Goal: Consume media (video, audio): Consume media (video, audio)

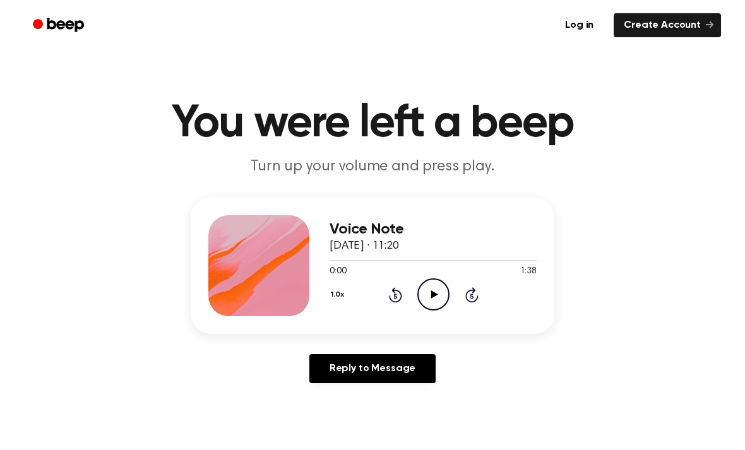
click at [422, 292] on icon "Play Audio" at bounding box center [433, 294] width 32 height 32
click at [431, 263] on div at bounding box center [433, 260] width 207 height 10
click at [330, 264] on div at bounding box center [433, 260] width 207 height 10
click at [330, 266] on span "0:00" at bounding box center [338, 271] width 16 height 13
click at [431, 299] on icon "Pause Audio" at bounding box center [433, 294] width 32 height 32
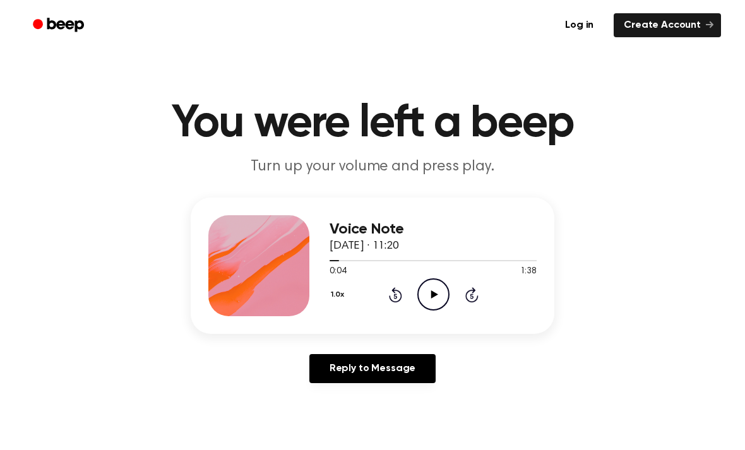
click at [429, 299] on icon "Play Audio" at bounding box center [433, 294] width 32 height 32
click at [435, 286] on icon "Pause Audio" at bounding box center [433, 294] width 32 height 32
click at [325, 261] on div "Voice Note [DATE] · 11:20 0:06 1:38 Your browser does not support the [object O…" at bounding box center [373, 266] width 364 height 136
click at [324, 261] on div "Voice Note [DATE] · 11:20 0:06 1:38 Your browser does not support the [object O…" at bounding box center [373, 266] width 364 height 136
click at [325, 259] on div "Voice Note [DATE] · 11:20 0:06 1:38 Your browser does not support the [object O…" at bounding box center [373, 266] width 364 height 136
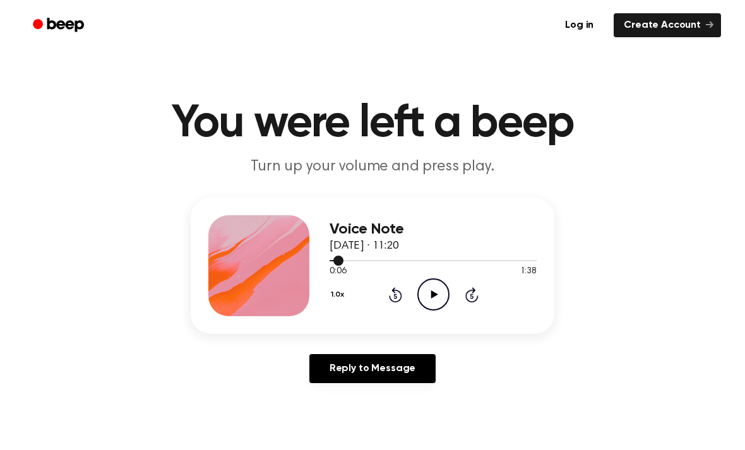
click at [327, 258] on div "Voice Note [DATE] · 11:20 0:06 1:38 Your browser does not support the [object O…" at bounding box center [373, 266] width 364 height 136
click at [330, 256] on div at bounding box center [433, 260] width 207 height 10
click at [425, 297] on icon "Play Audio" at bounding box center [433, 294] width 32 height 32
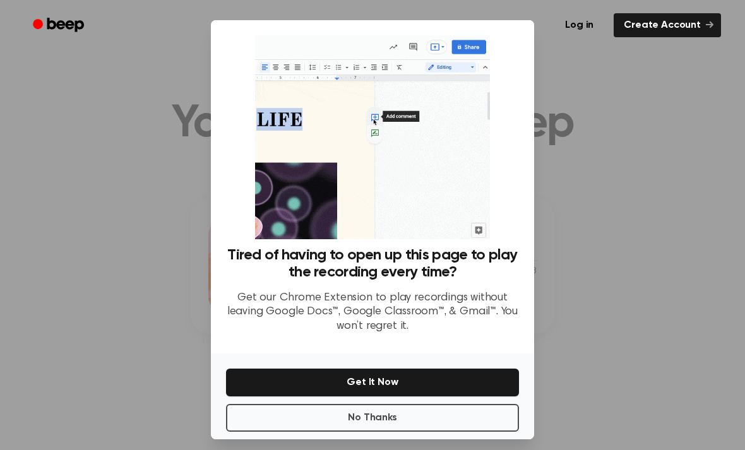
click at [456, 421] on button "No Thanks" at bounding box center [372, 418] width 293 height 28
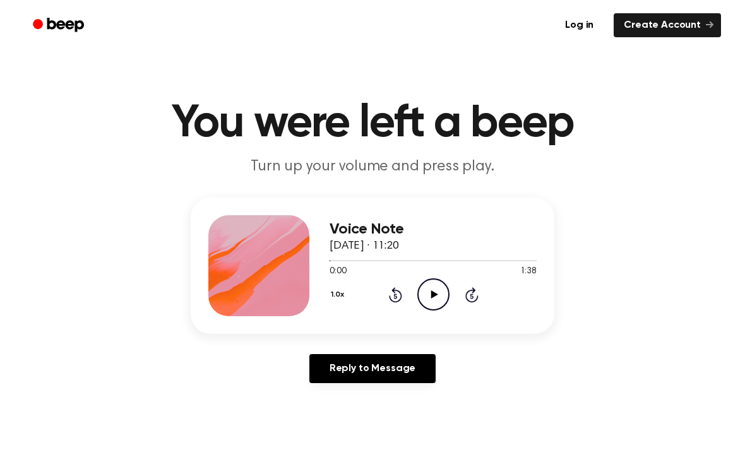
click at [437, 294] on icon "Play Audio" at bounding box center [433, 294] width 32 height 32
click at [433, 294] on icon "Pause Audio" at bounding box center [433, 294] width 32 height 32
click at [440, 285] on icon "Play Audio" at bounding box center [433, 294] width 32 height 32
click at [433, 292] on icon "Pause Audio" at bounding box center [433, 294] width 32 height 32
click at [438, 297] on icon "Play Audio" at bounding box center [433, 294] width 32 height 32
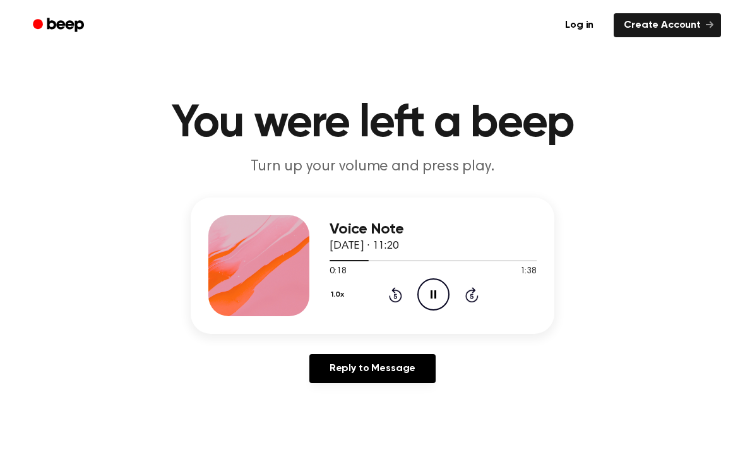
click at [364, 256] on span at bounding box center [364, 261] width 10 height 10
click at [347, 263] on div at bounding box center [433, 260] width 207 height 10
click at [435, 292] on icon at bounding box center [434, 294] width 6 height 8
click at [348, 261] on div at bounding box center [346, 260] width 32 height 1
click at [434, 292] on icon "Play Audio" at bounding box center [433, 294] width 32 height 32
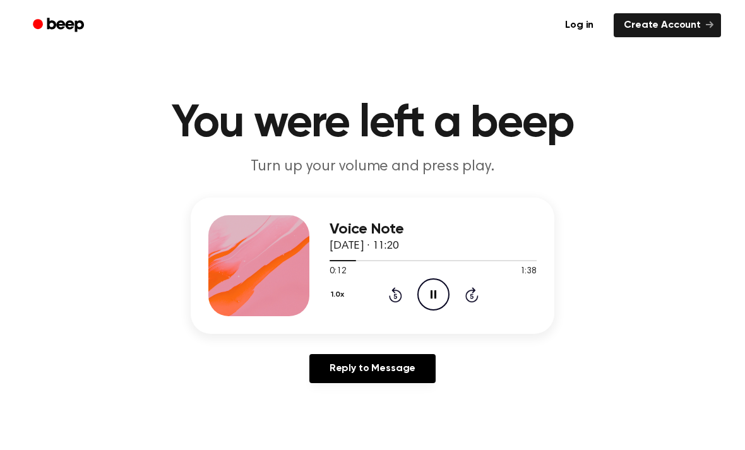
click at [433, 292] on icon "Pause Audio" at bounding box center [433, 294] width 32 height 32
click at [438, 294] on icon "Play Audio" at bounding box center [433, 294] width 32 height 32
click at [434, 296] on icon "Pause Audio" at bounding box center [433, 294] width 32 height 32
click at [438, 292] on icon "Play Audio" at bounding box center [433, 294] width 32 height 32
click at [437, 295] on icon "Pause Audio" at bounding box center [433, 294] width 32 height 32
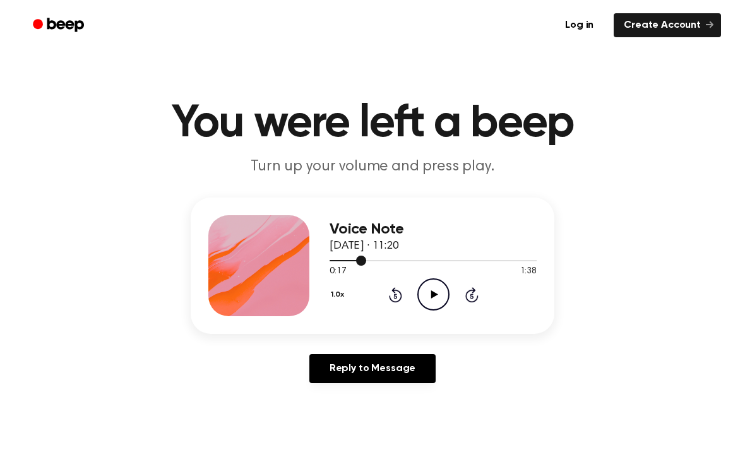
click at [356, 260] on span at bounding box center [361, 261] width 10 height 10
click at [442, 292] on icon "Play Audio" at bounding box center [433, 294] width 32 height 32
click at [431, 284] on icon "Pause Audio" at bounding box center [433, 294] width 32 height 32
click at [439, 287] on icon "Play Audio" at bounding box center [433, 294] width 32 height 32
click at [435, 289] on icon "Pause Audio" at bounding box center [433, 294] width 32 height 32
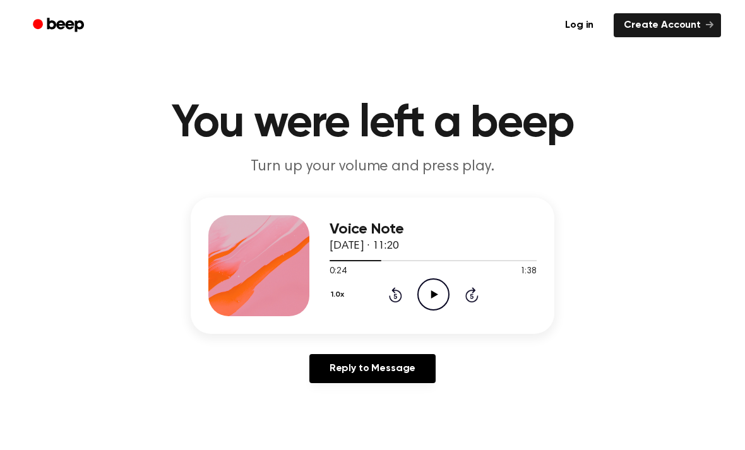
click at [438, 302] on icon "Play Audio" at bounding box center [433, 294] width 32 height 32
click at [433, 297] on icon "Pause Audio" at bounding box center [433, 294] width 32 height 32
click at [440, 296] on icon "Play Audio" at bounding box center [433, 294] width 32 height 32
click at [438, 290] on icon "Pause Audio" at bounding box center [433, 294] width 32 height 32
click at [438, 297] on icon "Play Audio" at bounding box center [433, 294] width 32 height 32
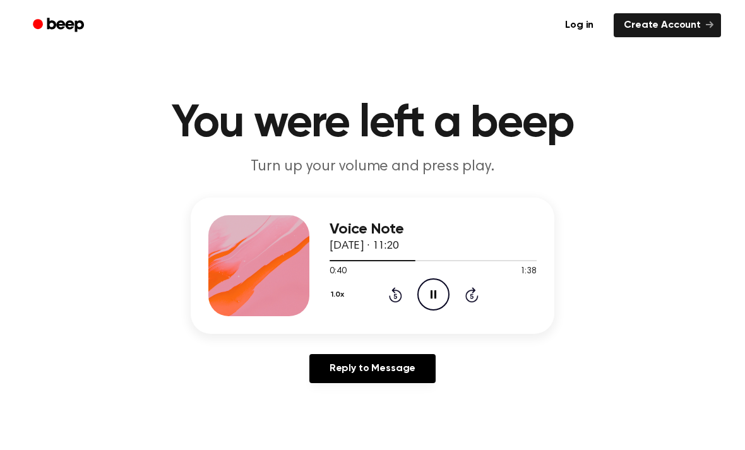
click at [436, 294] on icon "Pause Audio" at bounding box center [433, 294] width 32 height 32
click at [440, 297] on icon "Play Audio" at bounding box center [433, 294] width 32 height 32
click at [438, 296] on icon "Pause Audio" at bounding box center [433, 294] width 32 height 32
click at [440, 301] on icon "Play Audio" at bounding box center [433, 294] width 32 height 32
click at [437, 298] on icon "Pause Audio" at bounding box center [433, 294] width 32 height 32
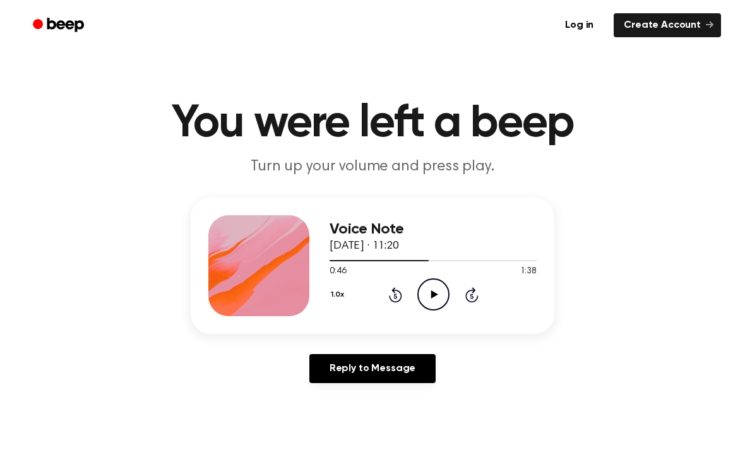
click at [437, 293] on icon "Play Audio" at bounding box center [433, 294] width 32 height 32
click at [436, 297] on icon at bounding box center [434, 294] width 6 height 8
click at [428, 258] on div at bounding box center [433, 260] width 207 height 10
click at [434, 296] on icon at bounding box center [434, 294] width 7 height 8
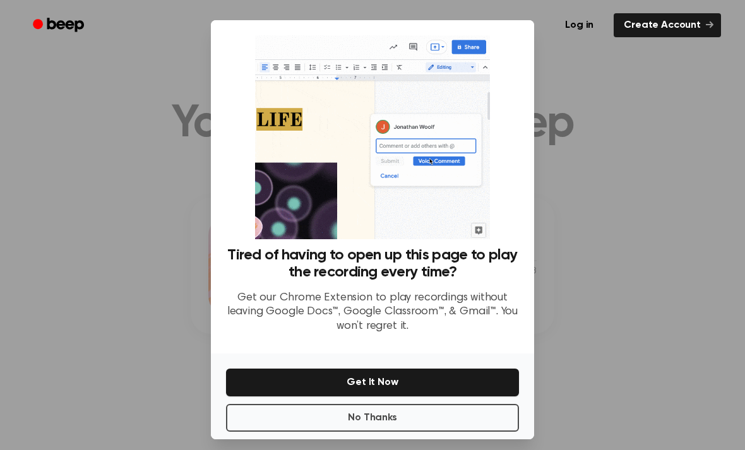
click at [505, 425] on button "No Thanks" at bounding box center [372, 418] width 293 height 28
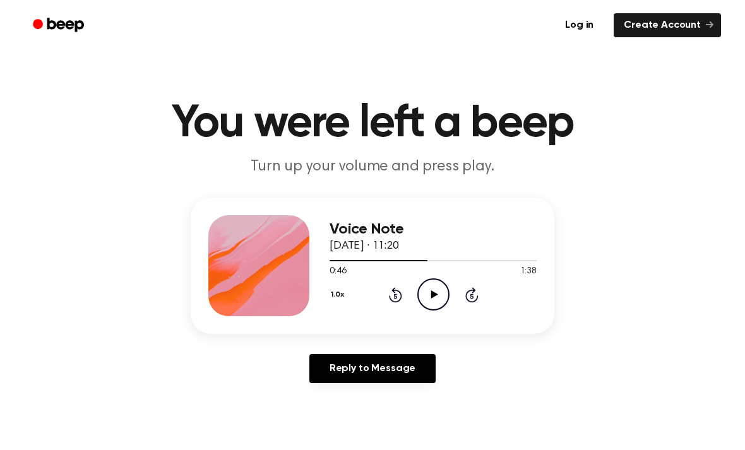
click at [436, 296] on icon at bounding box center [434, 294] width 7 height 8
click at [434, 295] on icon at bounding box center [434, 294] width 6 height 8
click at [441, 294] on icon "Play Audio" at bounding box center [433, 294] width 32 height 32
click at [438, 294] on icon "Pause Audio" at bounding box center [433, 294] width 32 height 32
click at [443, 294] on icon "Play Audio" at bounding box center [433, 294] width 32 height 32
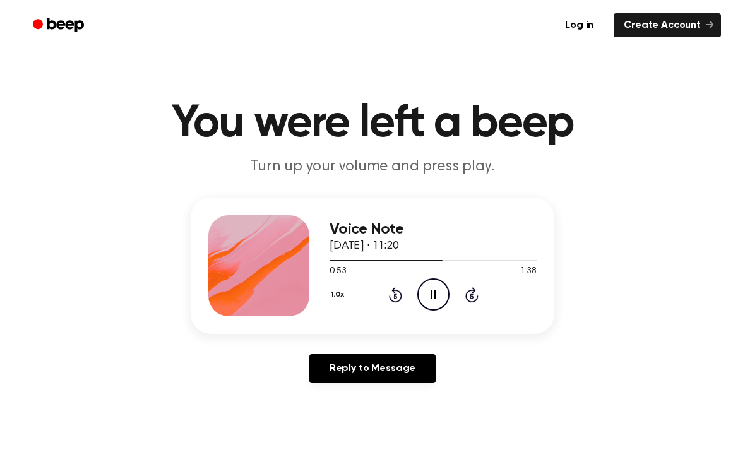
click at [440, 291] on icon "Pause Audio" at bounding box center [433, 294] width 32 height 32
click at [433, 294] on icon at bounding box center [434, 294] width 7 height 8
click at [439, 287] on icon "Pause Audio" at bounding box center [433, 294] width 32 height 32
click at [438, 292] on icon "Play Audio" at bounding box center [433, 294] width 32 height 32
click at [436, 296] on icon "Pause Audio" at bounding box center [433, 294] width 32 height 32
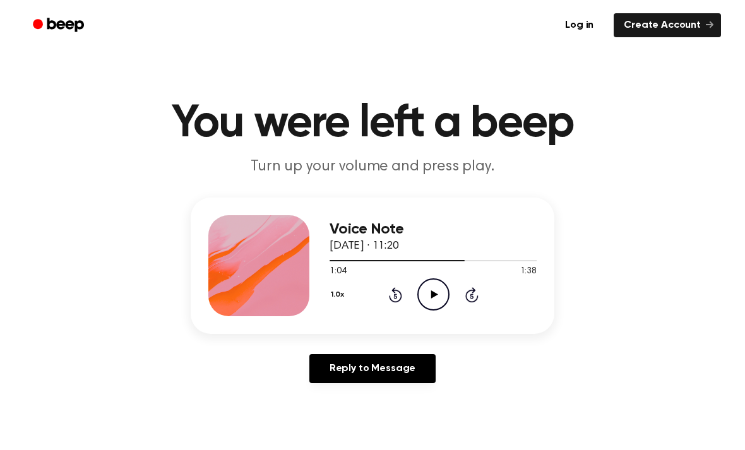
click at [456, 259] on span at bounding box center [460, 261] width 10 height 10
click at [438, 294] on icon "Play Audio" at bounding box center [433, 294] width 32 height 32
click at [435, 286] on icon "Pause Audio" at bounding box center [433, 294] width 32 height 32
click at [436, 292] on icon "Play Audio" at bounding box center [433, 294] width 32 height 32
click at [440, 296] on icon "Pause Audio" at bounding box center [433, 294] width 32 height 32
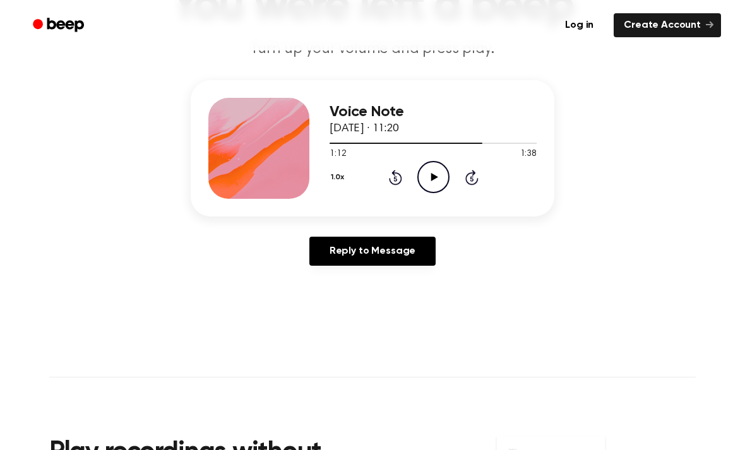
scroll to position [154, 0]
